Goal: Task Accomplishment & Management: Complete application form

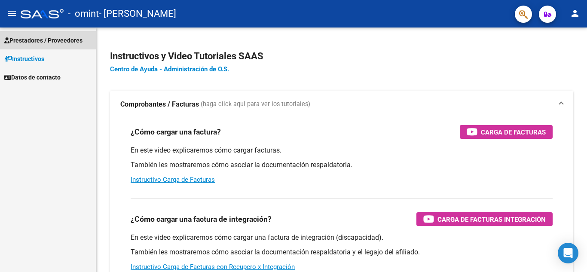
click at [78, 39] on span "Prestadores / Proveedores" at bounding box center [43, 40] width 78 height 9
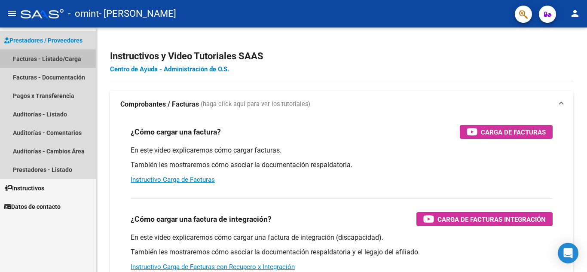
click at [70, 55] on link "Facturas - Listado/Carga" at bounding box center [48, 58] width 96 height 18
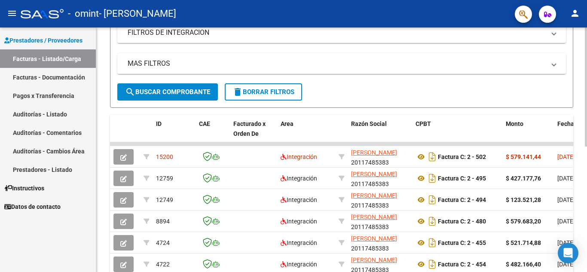
scroll to position [170, 0]
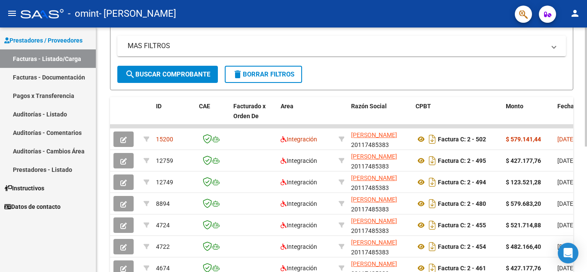
click at [587, 133] on div at bounding box center [586, 172] width 2 height 119
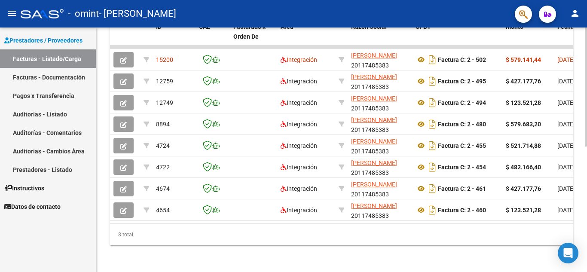
scroll to position [258, 0]
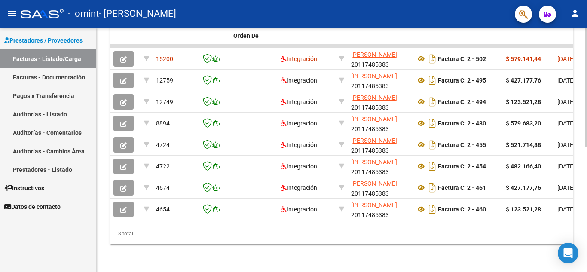
click at [587, 204] on div at bounding box center [586, 212] width 2 height 119
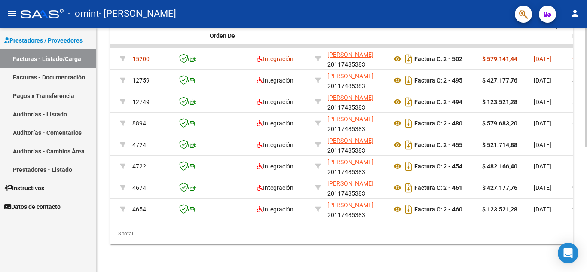
scroll to position [0, 0]
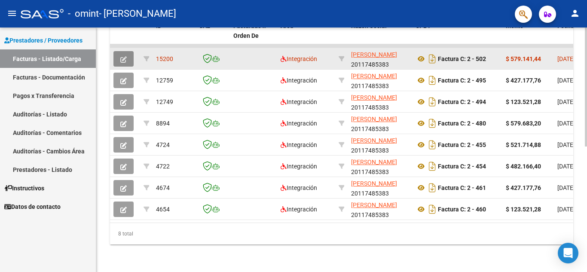
click at [123, 56] on icon "button" at bounding box center [123, 59] width 6 height 6
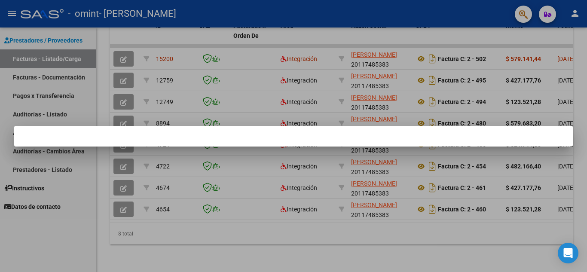
click at [169, 51] on div at bounding box center [293, 136] width 587 height 272
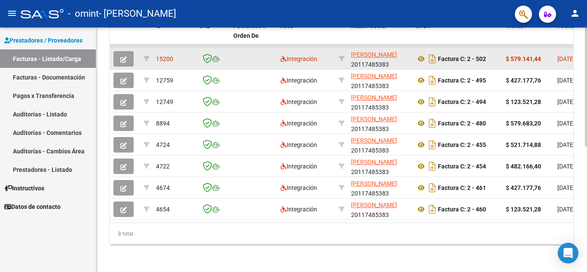
click at [165, 55] on span "15200" at bounding box center [164, 58] width 17 height 7
click at [308, 55] on span "Integración" at bounding box center [299, 58] width 37 height 7
click at [344, 56] on icon at bounding box center [342, 59] width 6 height 6
type input "20117485383"
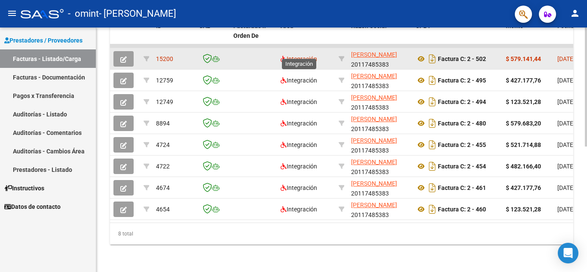
click at [306, 55] on span "Integración" at bounding box center [299, 58] width 37 height 7
click at [162, 55] on span "15200" at bounding box center [164, 58] width 17 height 7
click at [126, 56] on icon "button" at bounding box center [123, 59] width 6 height 6
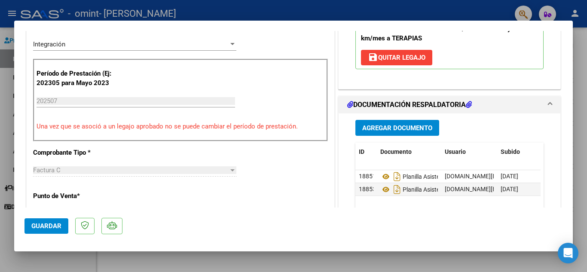
scroll to position [195, 0]
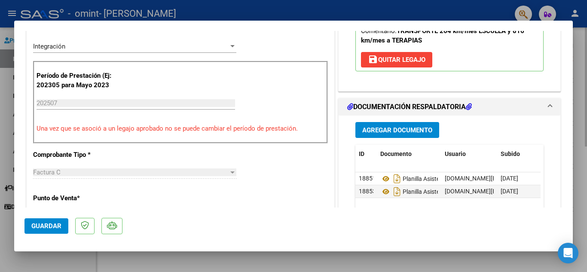
drag, startPoint x: 582, startPoint y: 87, endPoint x: 585, endPoint y: 99, distance: 12.4
click at [585, 102] on div at bounding box center [293, 136] width 587 height 272
type input "$ 0,00"
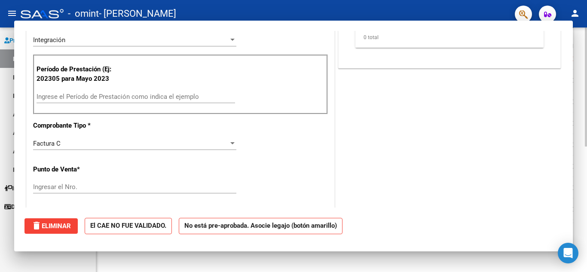
scroll to position [188, 0]
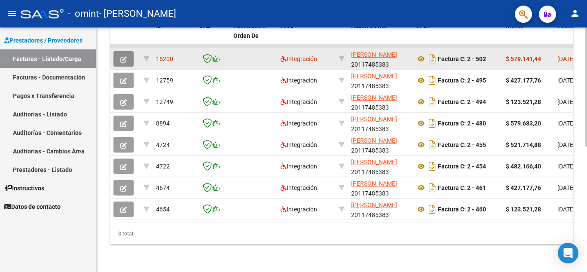
click at [120, 53] on button "button" at bounding box center [124, 58] width 20 height 15
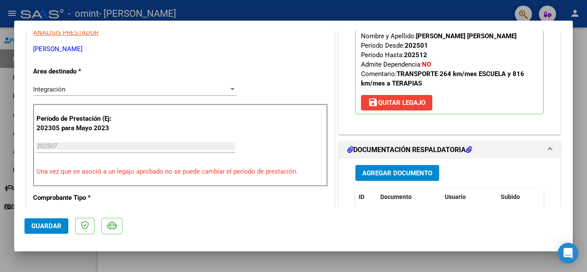
scroll to position [0, 0]
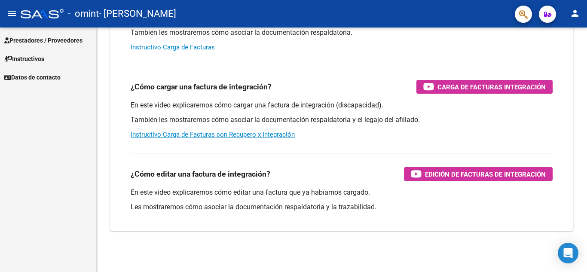
scroll to position [132, 0]
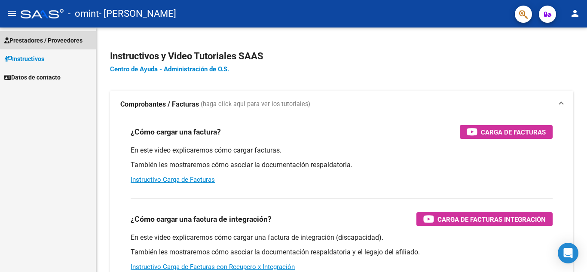
click at [65, 38] on span "Prestadores / Proveedores" at bounding box center [43, 40] width 78 height 9
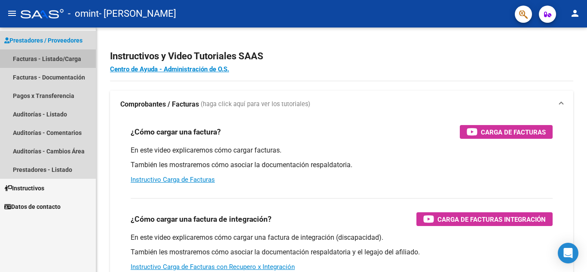
click at [57, 58] on link "Facturas - Listado/Carga" at bounding box center [48, 58] width 96 height 18
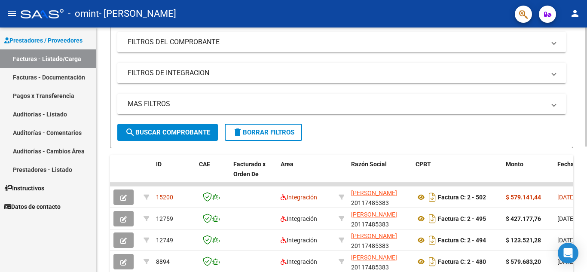
scroll to position [115, 0]
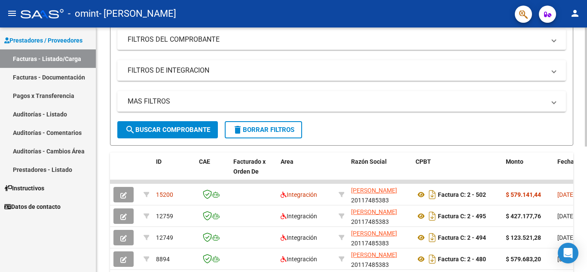
click at [587, 177] on div at bounding box center [586, 144] width 2 height 119
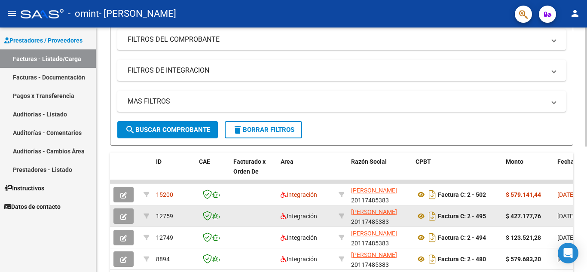
click at [160, 218] on span "12759" at bounding box center [164, 216] width 17 height 7
click at [164, 215] on span "12759" at bounding box center [164, 216] width 17 height 7
click at [122, 216] on icon "button" at bounding box center [123, 217] width 6 height 6
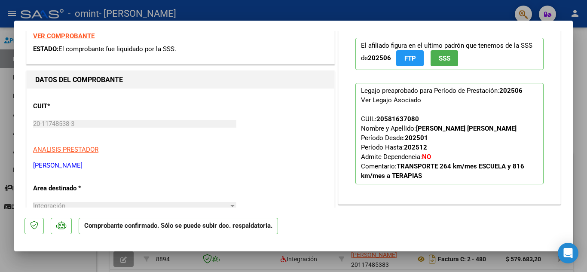
scroll to position [111, 0]
